Goal: Obtain resource: Download file/media

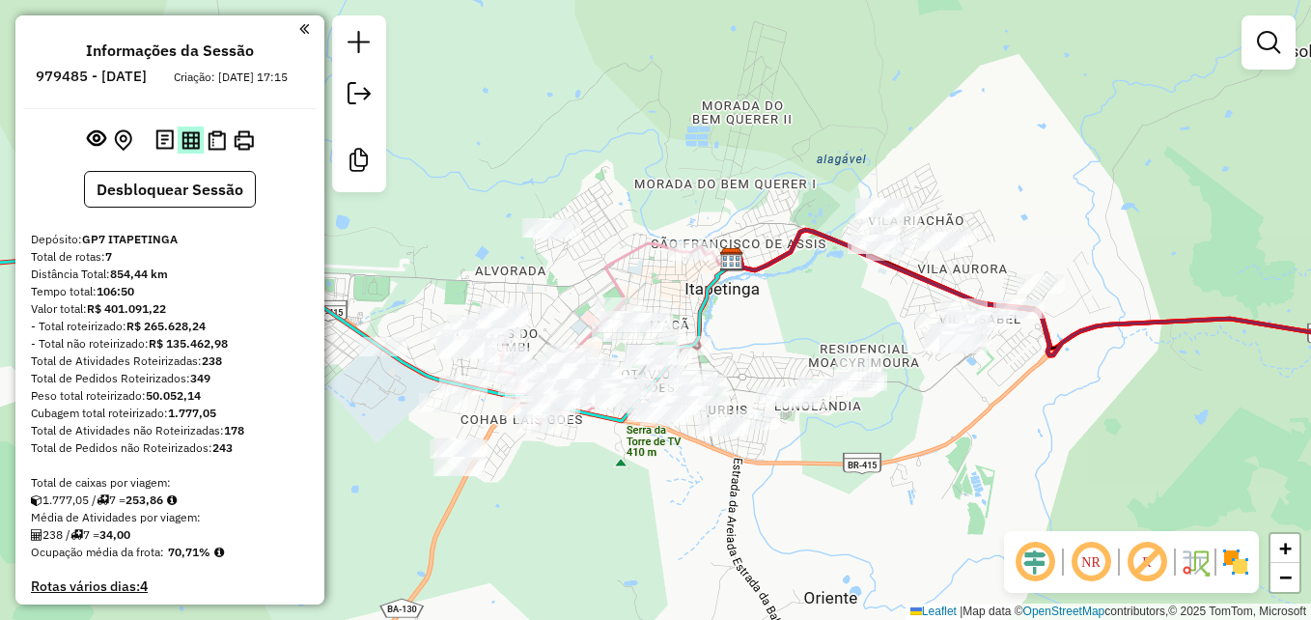
click at [187, 150] on img at bounding box center [191, 140] width 18 height 18
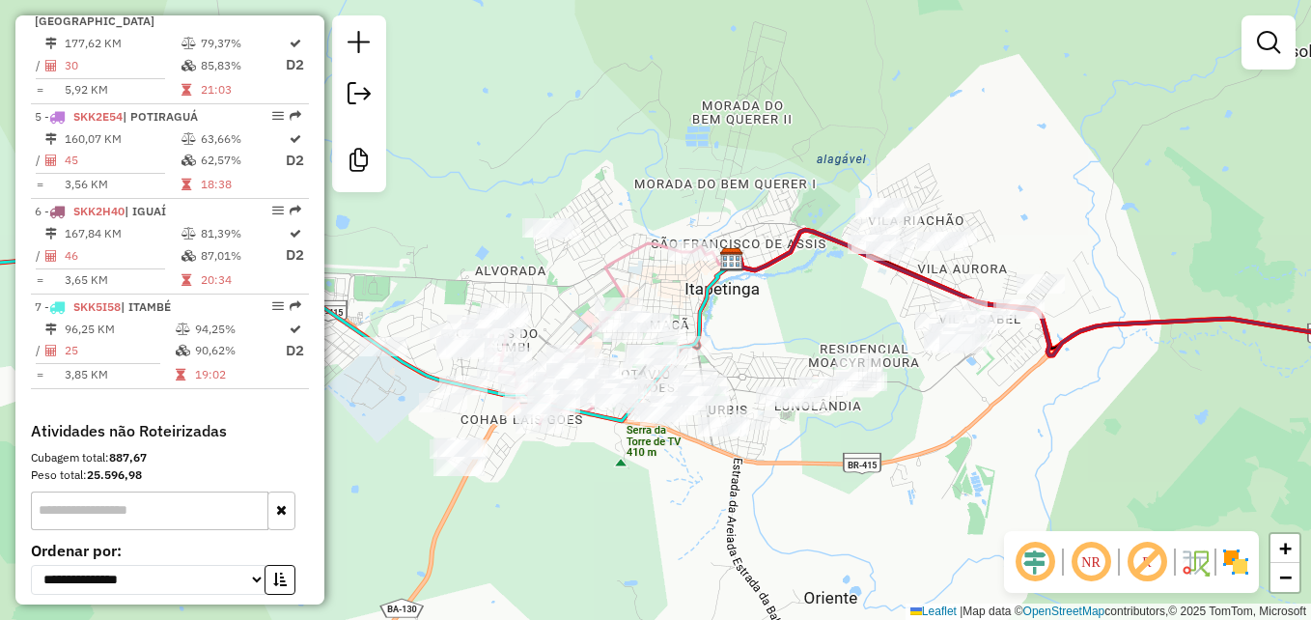
scroll to position [1062, 0]
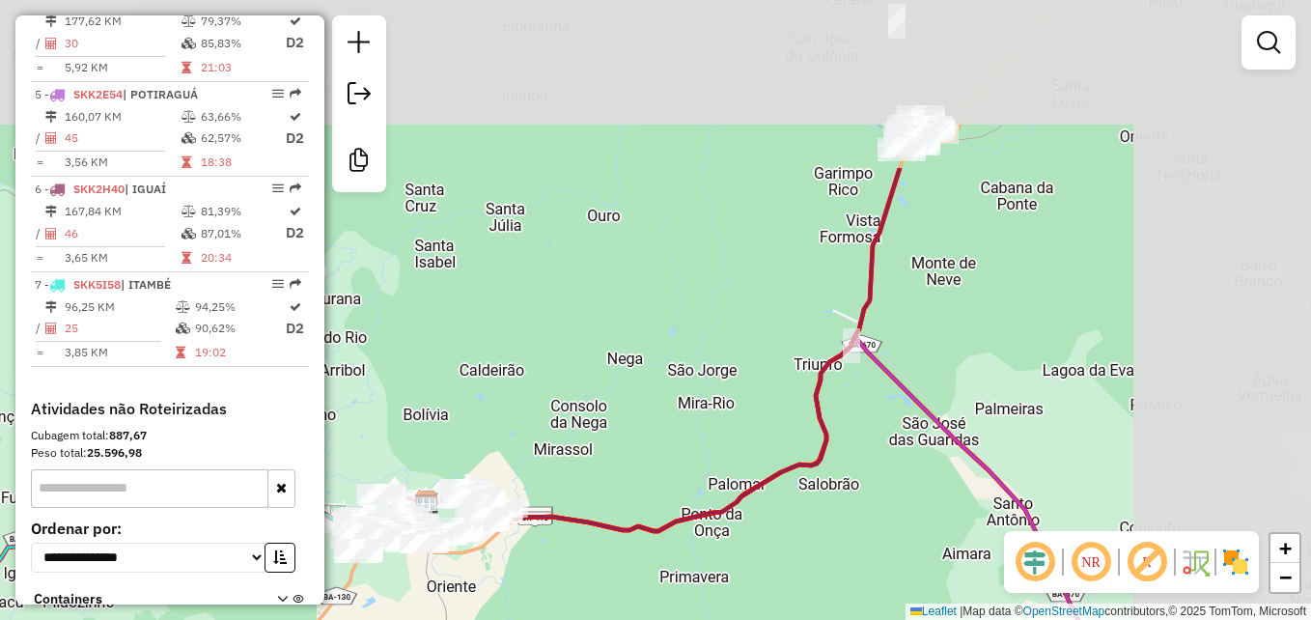
drag, startPoint x: 1074, startPoint y: 197, endPoint x: 845, endPoint y: 364, distance: 283.3
click at [740, 427] on div "Janela de atendimento Grade de atendimento Capacidade Transportadoras Veículos …" at bounding box center [655, 310] width 1311 height 620
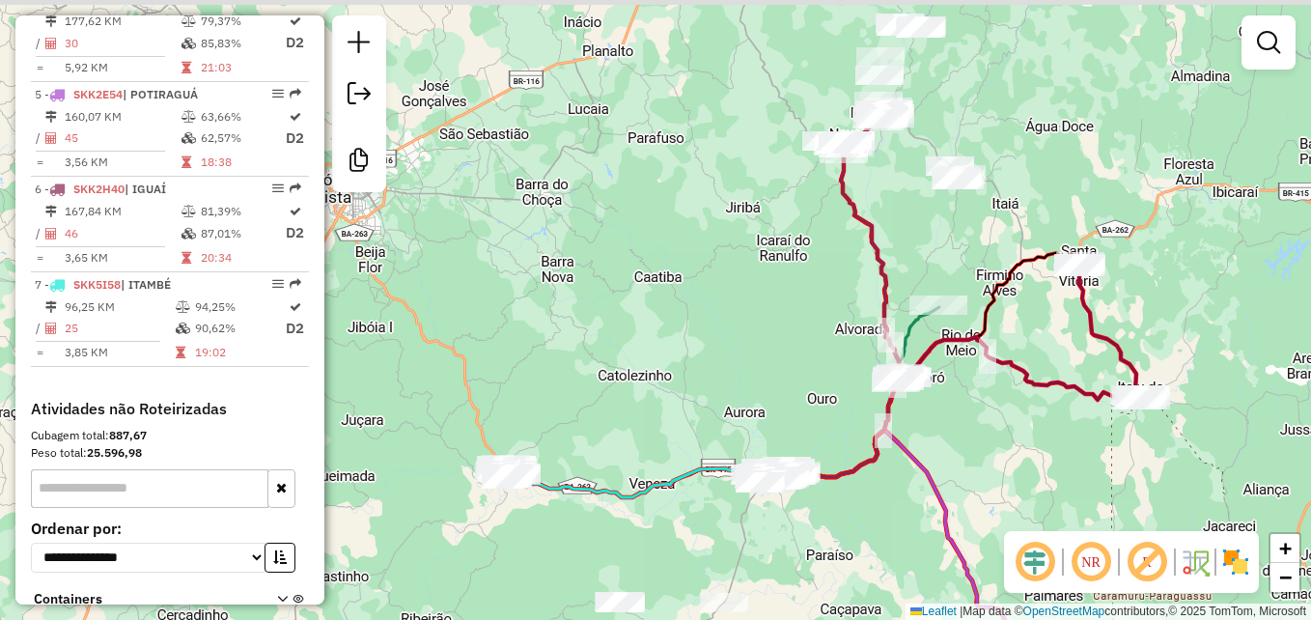
drag, startPoint x: 1062, startPoint y: 337, endPoint x: 1051, endPoint y: 394, distance: 58.1
click at [1051, 394] on div "Janela de atendimento Grade de atendimento Capacidade Transportadoras Veículos …" at bounding box center [655, 310] width 1311 height 620
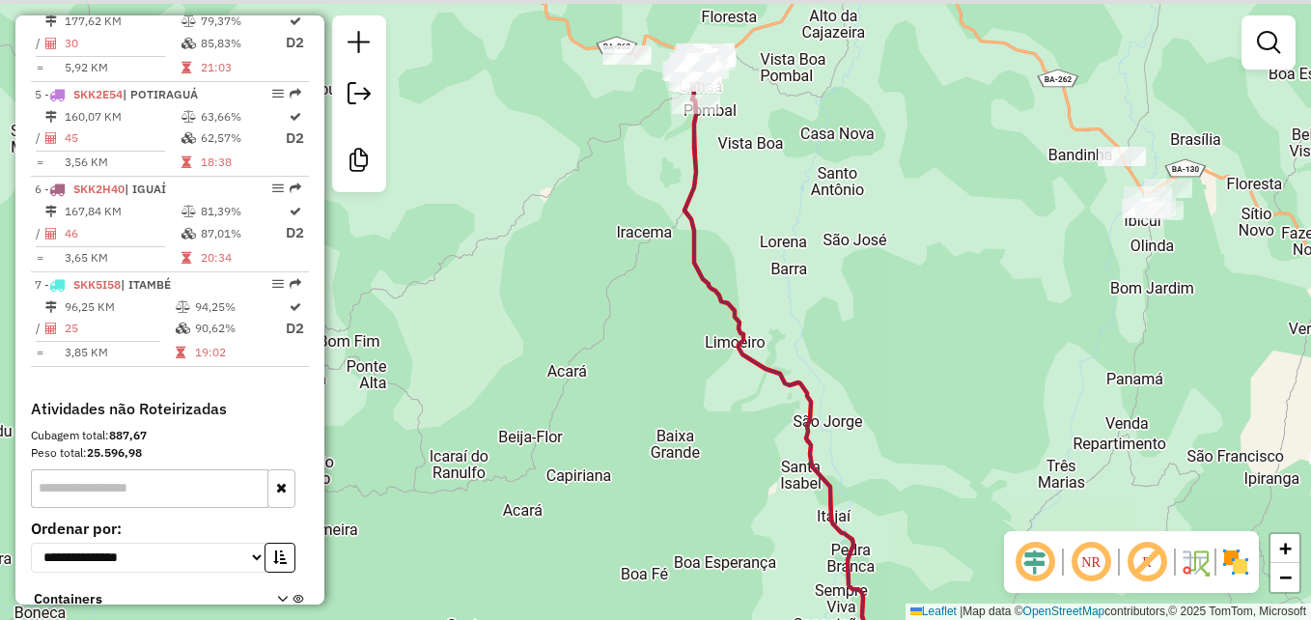
drag, startPoint x: 878, startPoint y: 210, endPoint x: 894, endPoint y: 441, distance: 231.3
click at [914, 459] on div "Janela de atendimento Grade de atendimento Capacidade Transportadoras Veículos …" at bounding box center [655, 310] width 1311 height 620
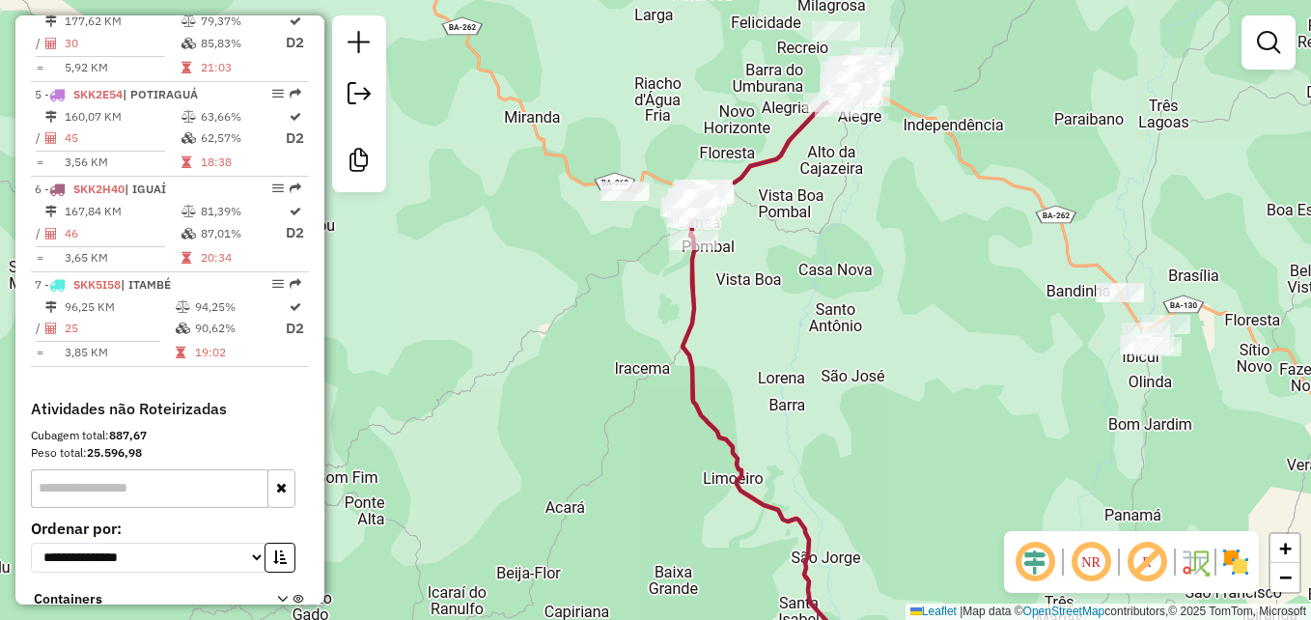
drag, startPoint x: 897, startPoint y: 192, endPoint x: 920, endPoint y: 329, distance: 139.1
click at [920, 329] on div "Janela de atendimento Grade de atendimento Capacidade Transportadoras Veículos …" at bounding box center [655, 310] width 1311 height 620
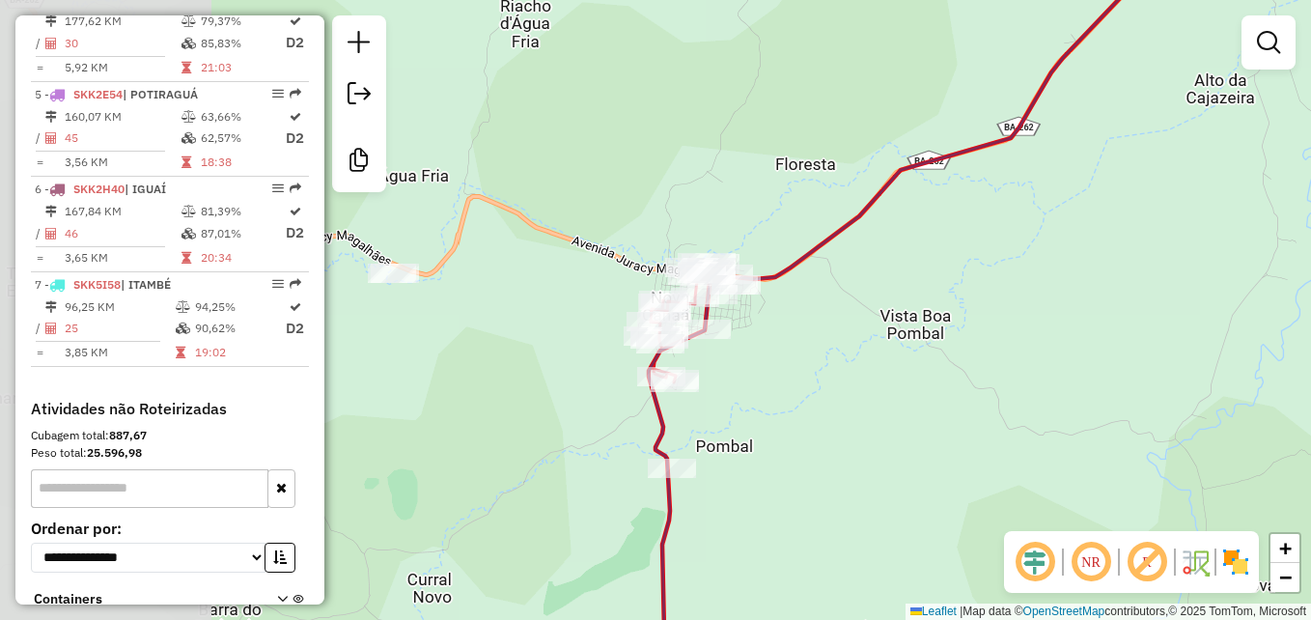
drag, startPoint x: 656, startPoint y: 348, endPoint x: 929, endPoint y: 340, distance: 273.4
click at [929, 340] on div "Janela de atendimento Grade de atendimento Capacidade Transportadoras Veículos …" at bounding box center [655, 310] width 1311 height 620
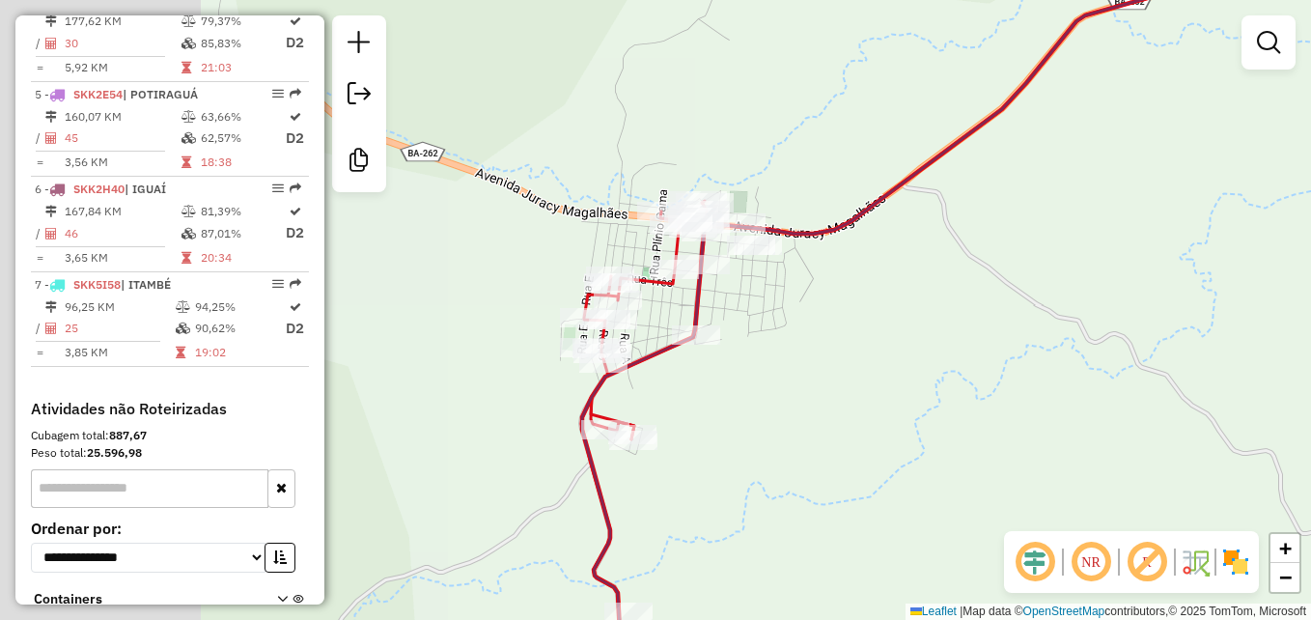
drag, startPoint x: 686, startPoint y: 335, endPoint x: 941, endPoint y: 345, distance: 256.0
click at [941, 345] on div "Janela de atendimento Grade de atendimento Capacidade Transportadoras Veículos …" at bounding box center [655, 310] width 1311 height 620
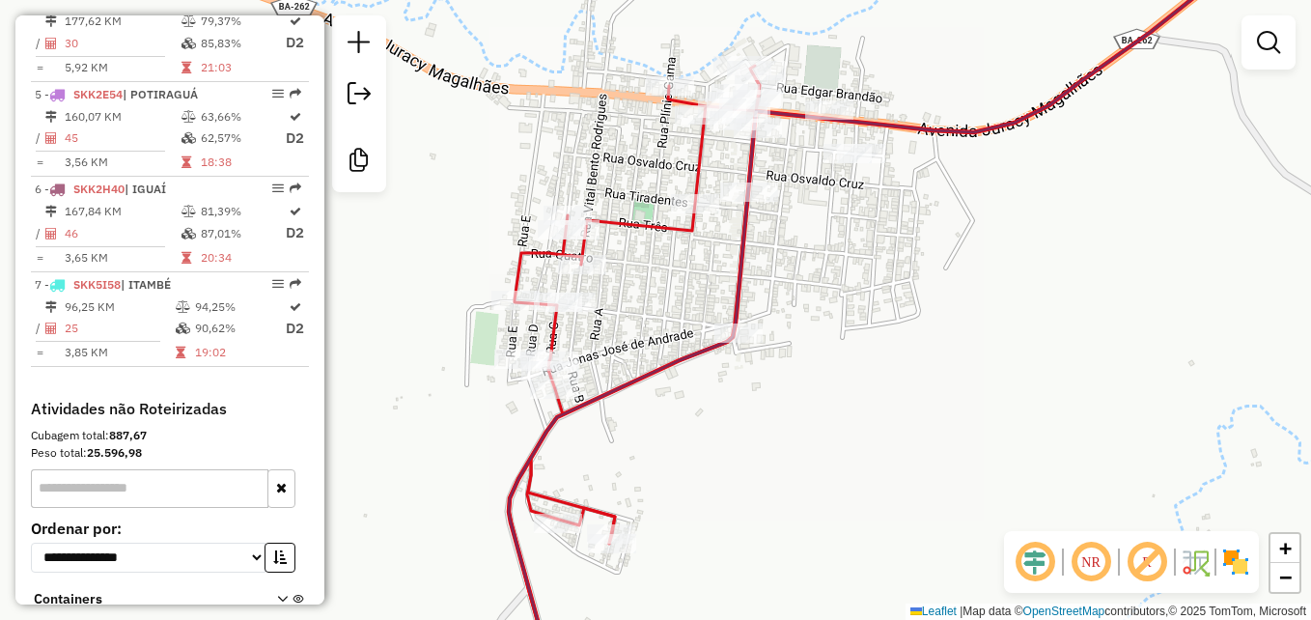
drag, startPoint x: 773, startPoint y: 335, endPoint x: 911, endPoint y: 351, distance: 139.0
click at [911, 351] on div "Janela de atendimento Grade de atendimento Capacidade Transportadoras Veículos …" at bounding box center [655, 310] width 1311 height 620
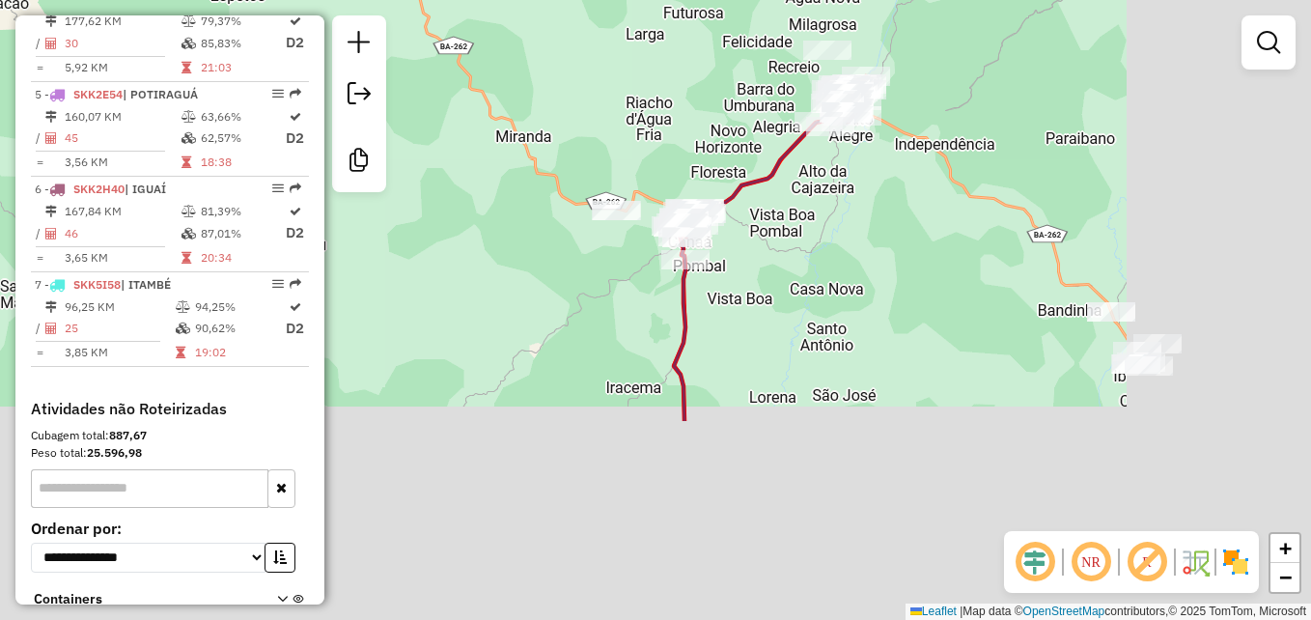
drag, startPoint x: 948, startPoint y: 384, endPoint x: 640, endPoint y: 57, distance: 449.4
click at [643, 66] on div "Janela de atendimento Grade de atendimento Capacidade Transportadoras Veículos …" at bounding box center [655, 310] width 1311 height 620
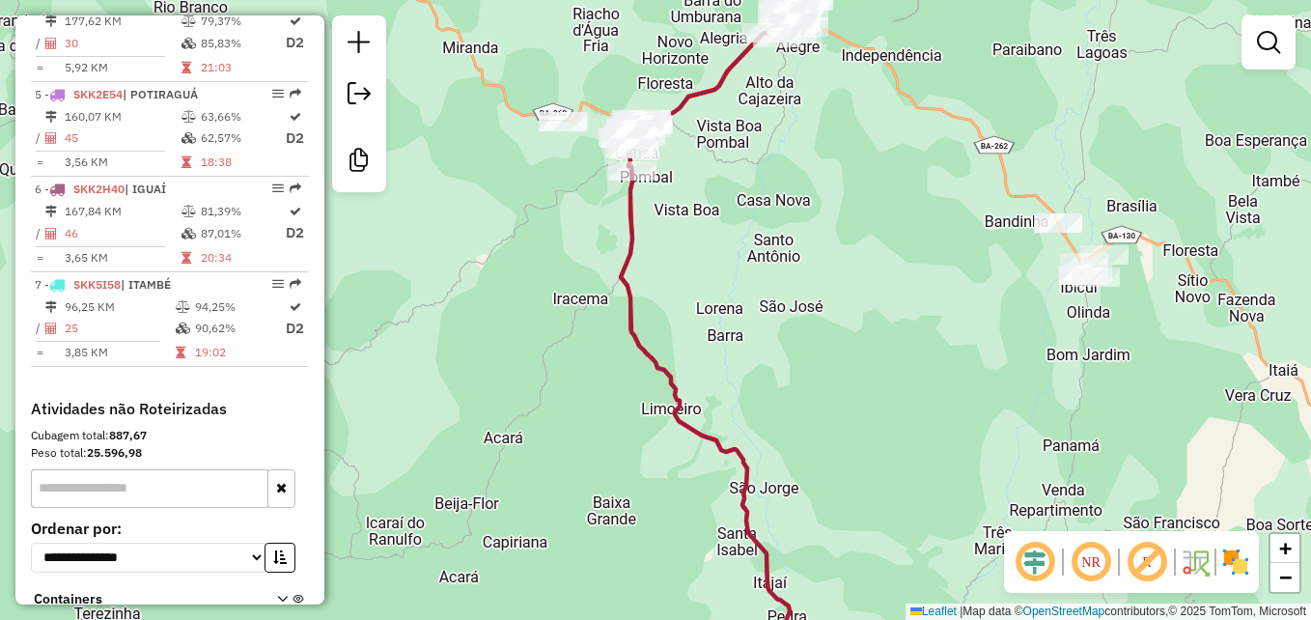
drag, startPoint x: 830, startPoint y: 397, endPoint x: 839, endPoint y: 248, distance: 148.9
click at [832, 266] on div "Janela de atendimento Grade de atendimento Capacidade Transportadoras Veículos …" at bounding box center [655, 310] width 1311 height 620
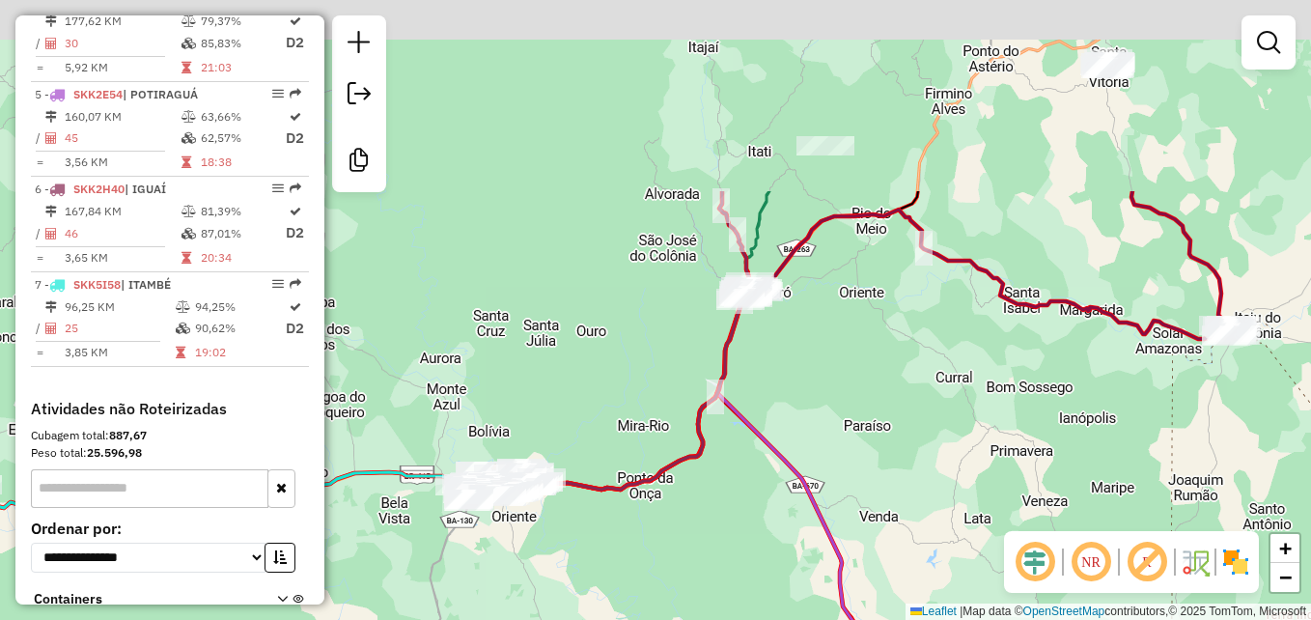
drag, startPoint x: 862, startPoint y: 210, endPoint x: 942, endPoint y: 599, distance: 397.3
click at [947, 599] on div "Janela de atendimento Grade de atendimento Capacidade Transportadoras Veículos …" at bounding box center [655, 310] width 1311 height 620
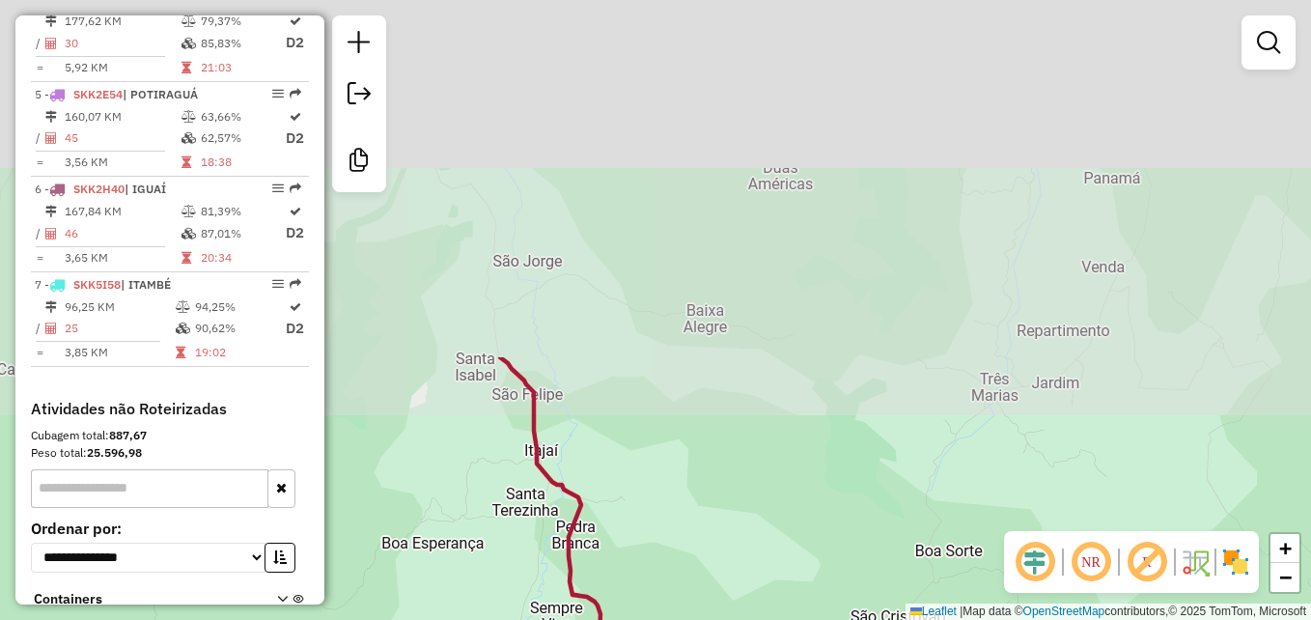
drag, startPoint x: 844, startPoint y: 197, endPoint x: 819, endPoint y: 668, distance: 471.8
click at [819, 619] on html "Aguarde... Pop-up bloqueado! Seu navegador bloqueou automáticamente a abertura …" at bounding box center [655, 310] width 1311 height 620
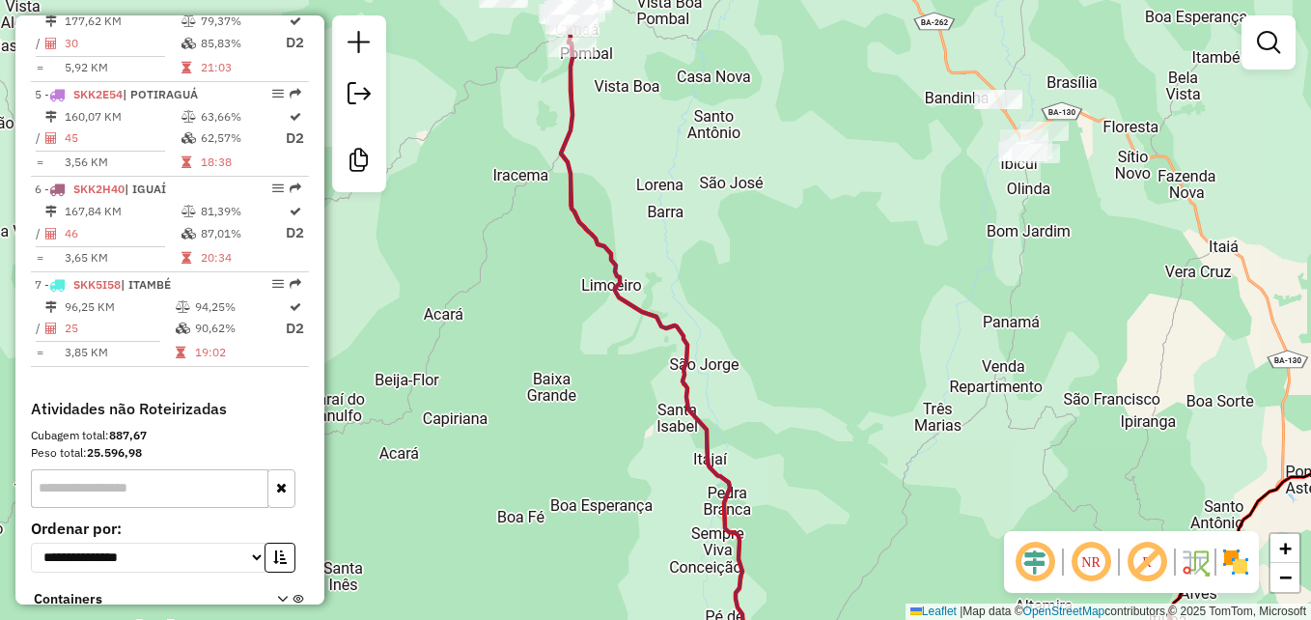
drag, startPoint x: 857, startPoint y: 249, endPoint x: 873, endPoint y: 539, distance: 290.1
click at [880, 544] on div "Janela de atendimento Grade de atendimento Capacidade Transportadoras Veículos …" at bounding box center [655, 310] width 1311 height 620
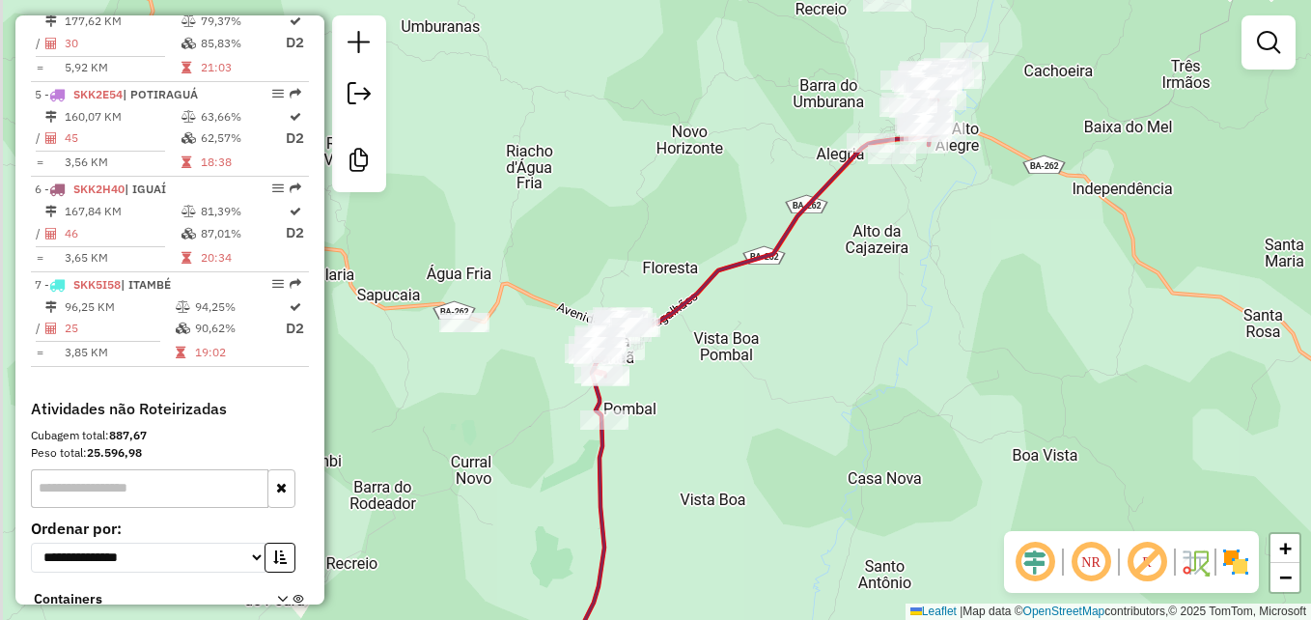
drag, startPoint x: 728, startPoint y: 325, endPoint x: 910, endPoint y: 455, distance: 222.9
click at [910, 455] on div "Janela de atendimento Grade de atendimento Capacidade Transportadoras Veículos …" at bounding box center [655, 310] width 1311 height 620
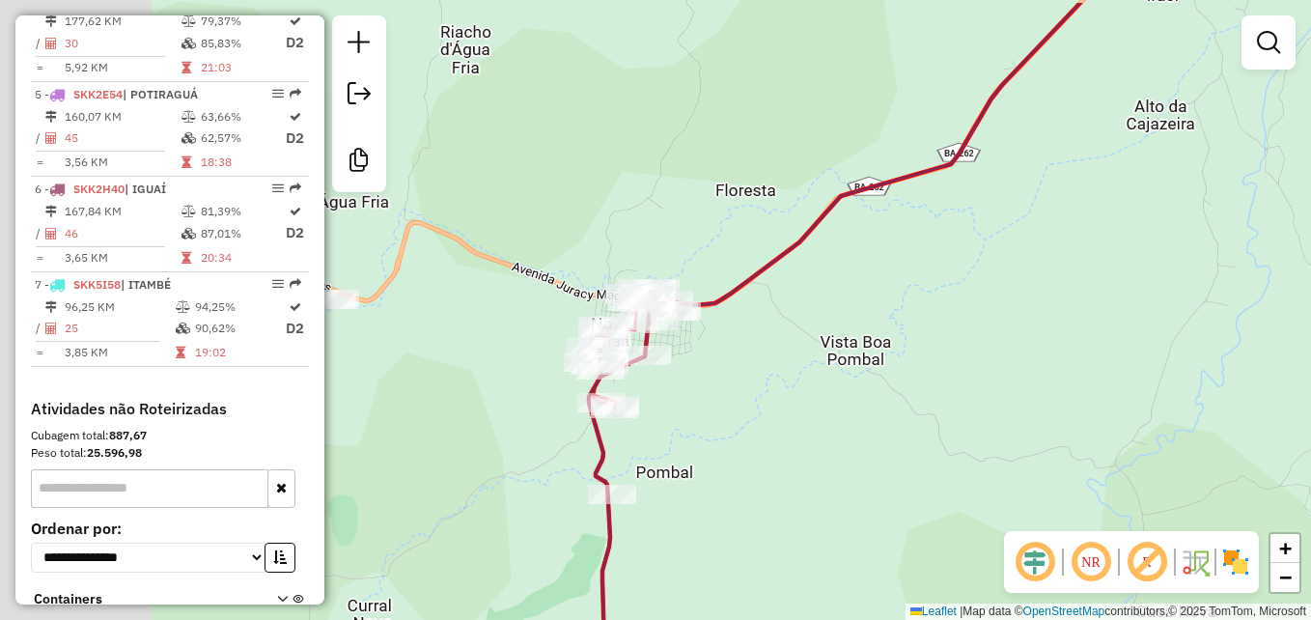
drag, startPoint x: 722, startPoint y: 364, endPoint x: 931, endPoint y: 403, distance: 212.1
click at [942, 420] on div "Janela de atendimento Grade de atendimento Capacidade Transportadoras Veículos …" at bounding box center [655, 310] width 1311 height 620
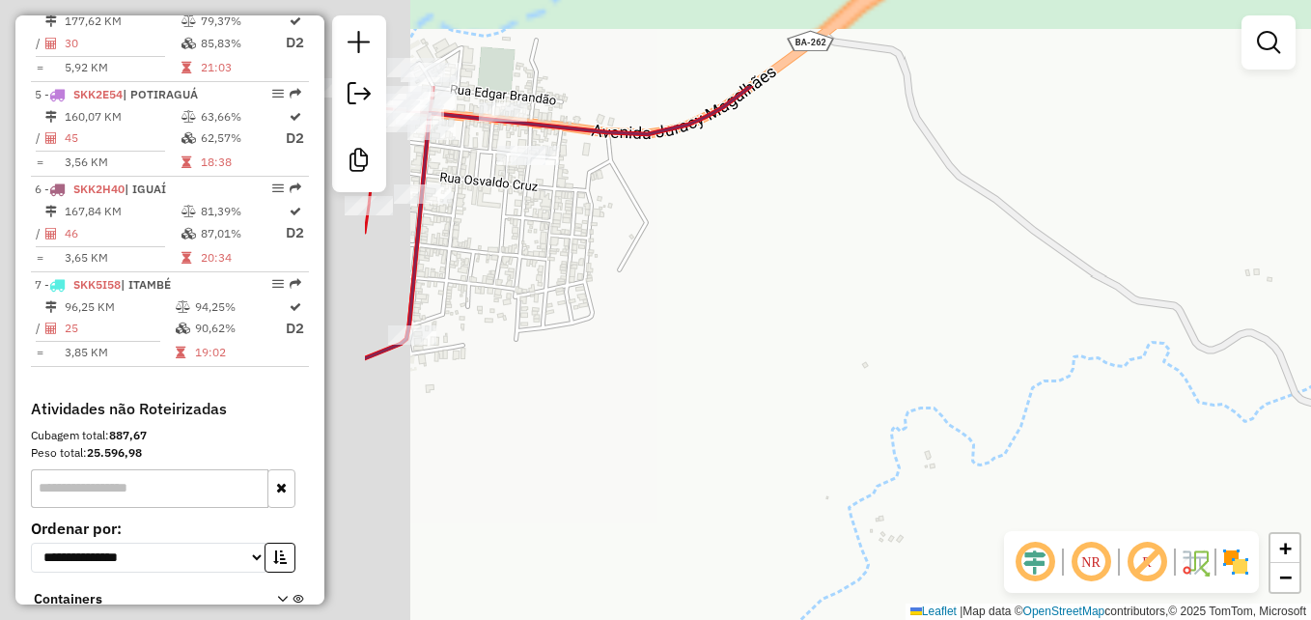
drag, startPoint x: 701, startPoint y: 348, endPoint x: 1203, endPoint y: 496, distance: 523.6
click at [1203, 496] on div "Janela de atendimento Grade de atendimento Capacidade Transportadoras Veículos …" at bounding box center [655, 310] width 1311 height 620
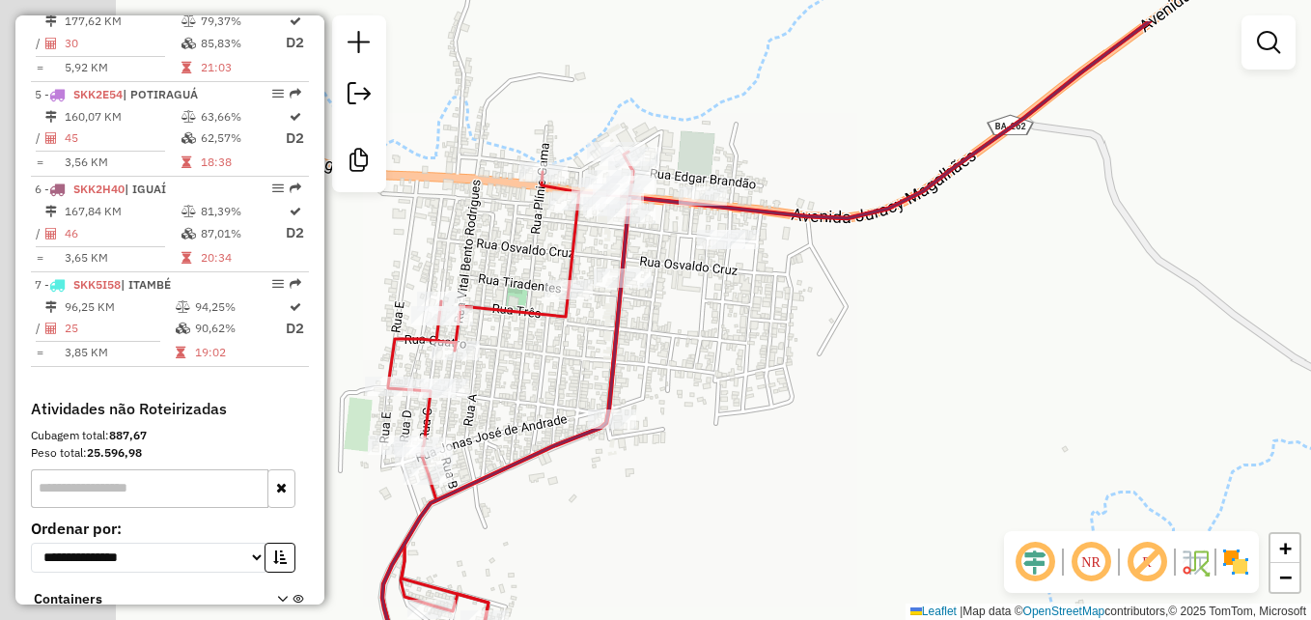
drag, startPoint x: 770, startPoint y: 374, endPoint x: 1009, endPoint y: 437, distance: 247.8
click at [1009, 437] on div "Janela de atendimento Grade de atendimento Capacidade Transportadoras Veículos …" at bounding box center [655, 310] width 1311 height 620
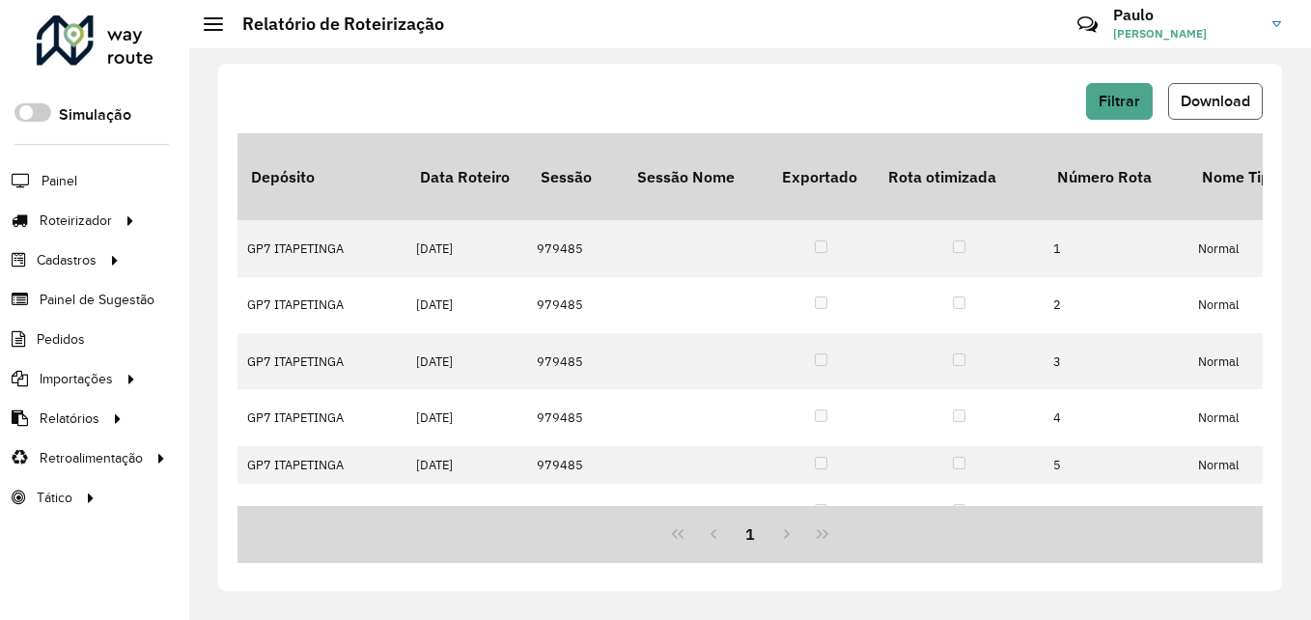
click at [1204, 108] on span "Download" at bounding box center [1216, 101] width 70 height 16
click at [685, 41] on hb-header "Relatório de Roteirização Críticas? Dúvidas? Elogios? Sugestões? Entre em conta…" at bounding box center [750, 24] width 1122 height 48
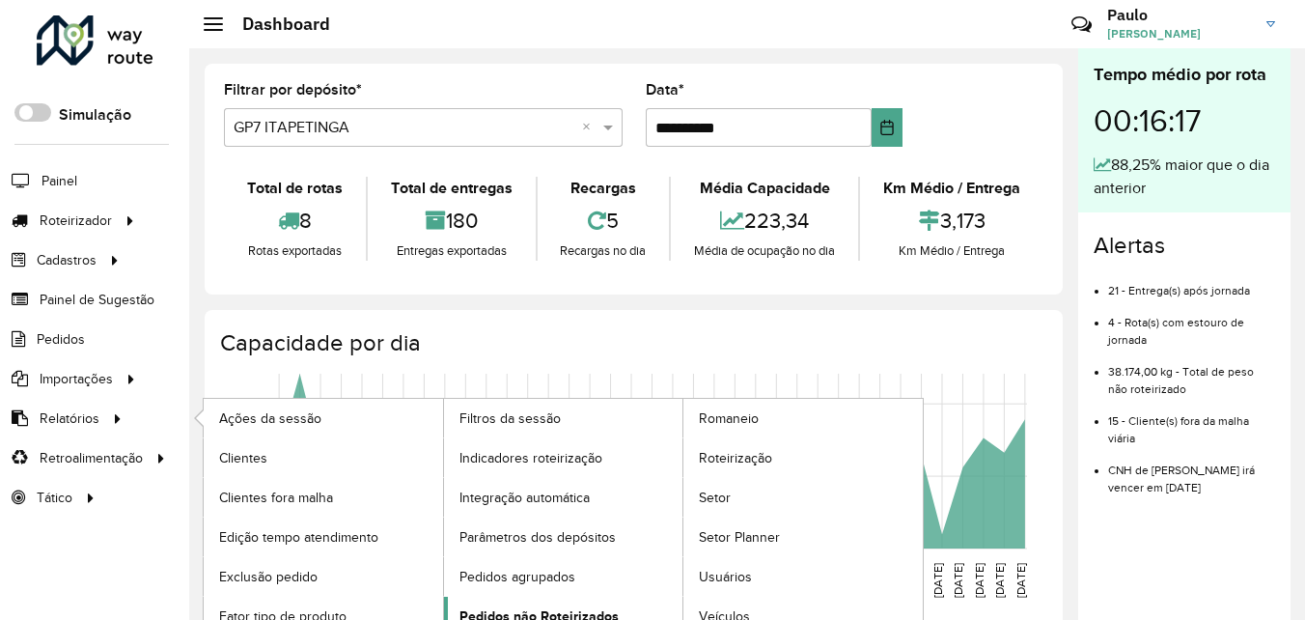
click at [519, 615] on span "Pedidos não Roteirizados" at bounding box center [539, 616] width 159 height 20
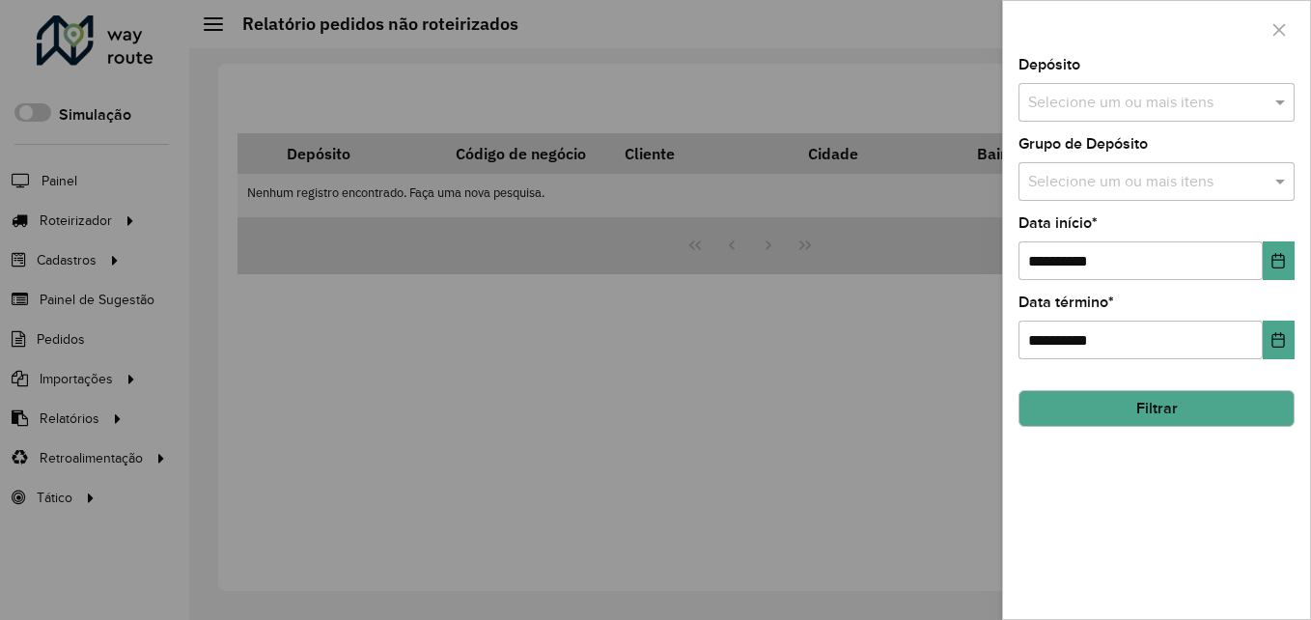
click at [1066, 108] on input "text" at bounding box center [1146, 103] width 247 height 23
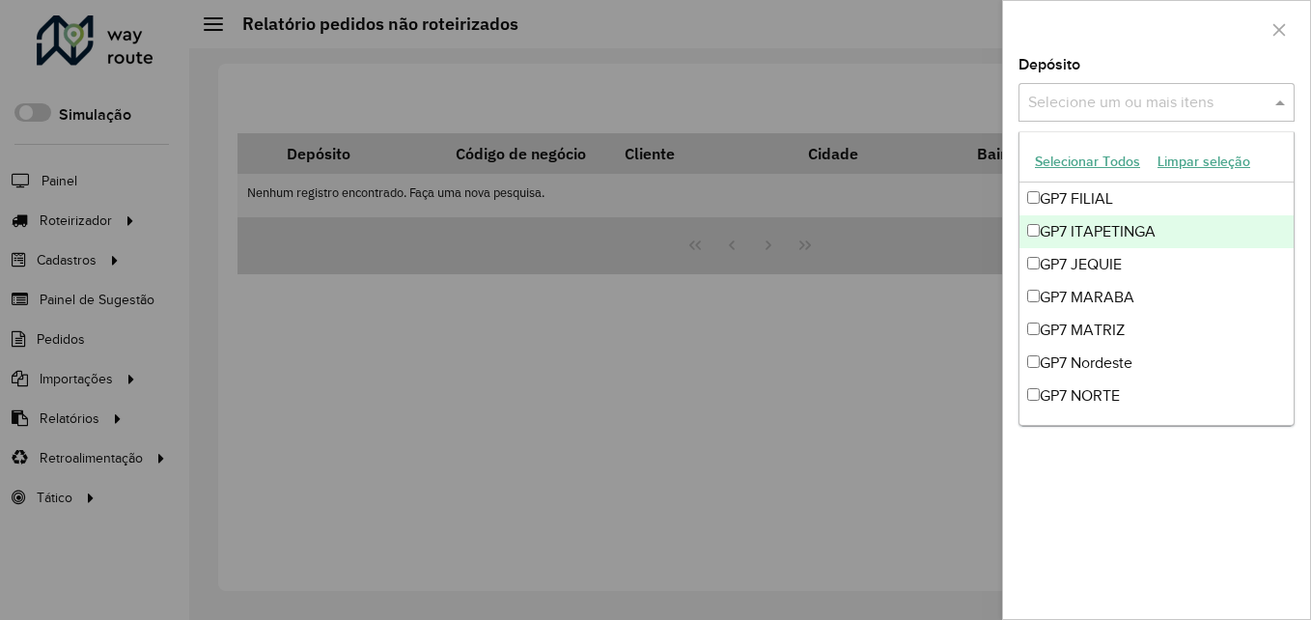
click at [1078, 226] on div "GP7 ITAPETINGA" at bounding box center [1157, 231] width 274 height 33
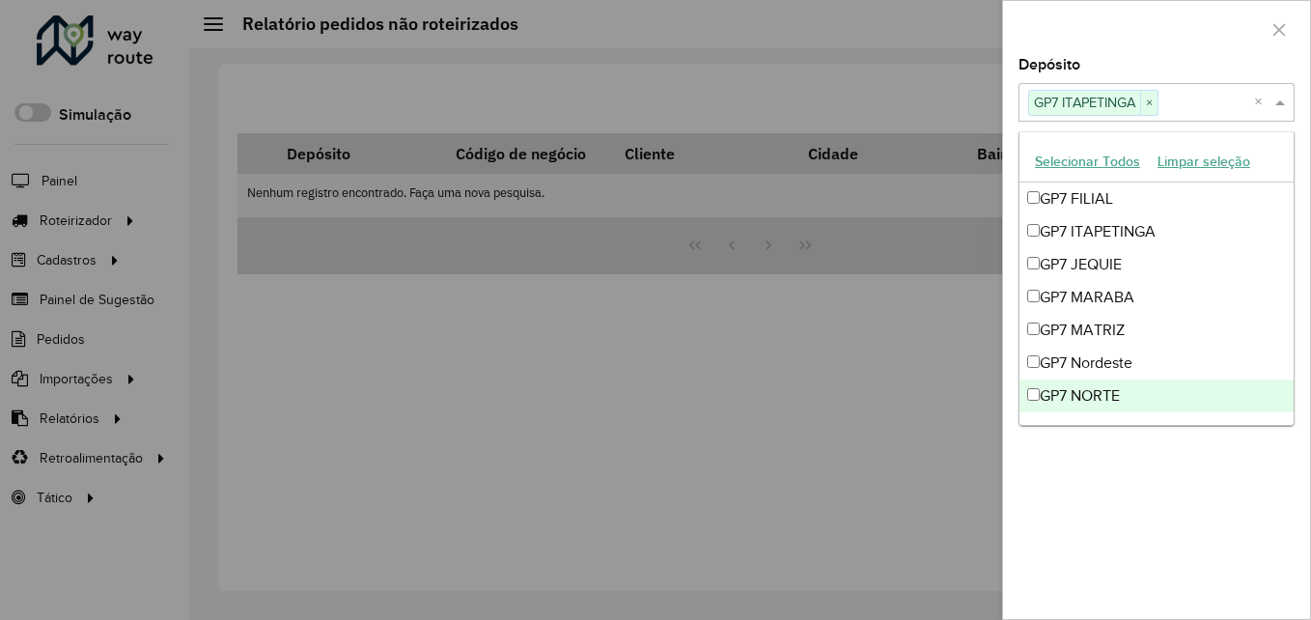
click at [1141, 476] on div "**********" at bounding box center [1156, 338] width 307 height 561
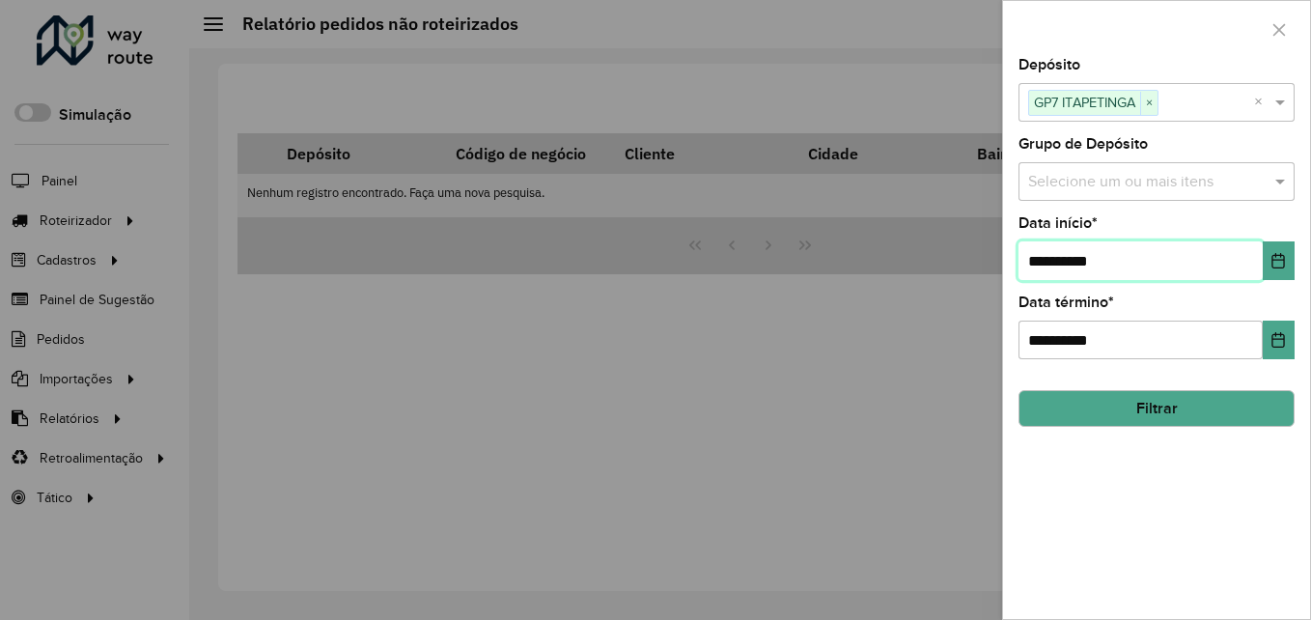
click at [1046, 256] on input "**********" at bounding box center [1141, 260] width 244 height 39
type input "**********"
click at [1145, 407] on button "Filtrar" at bounding box center [1157, 408] width 276 height 37
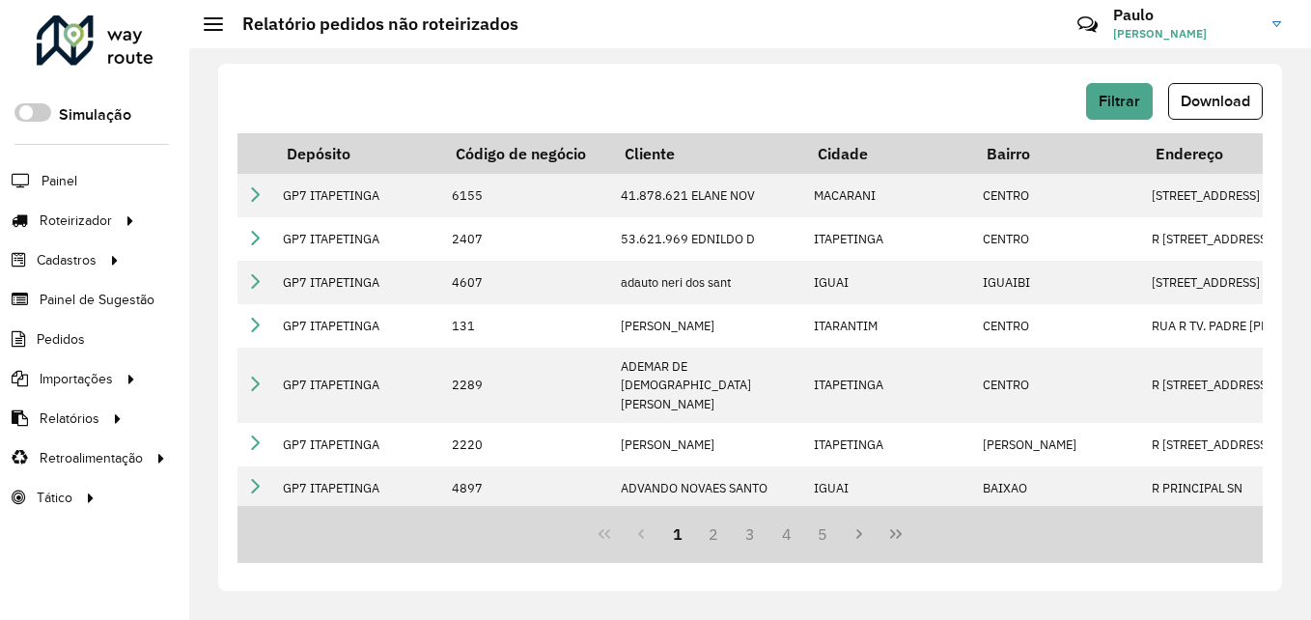
click at [1214, 98] on span "Download" at bounding box center [1216, 101] width 70 height 16
drag, startPoint x: 693, startPoint y: 16, endPoint x: 703, endPoint y: 14, distance: 10.1
click at [693, 16] on hb-header "Relatório pedidos não roteirizados Críticas? Dúvidas? Elogios? Sugestões? Entre…" at bounding box center [750, 24] width 1122 height 48
